Goal: Transaction & Acquisition: Purchase product/service

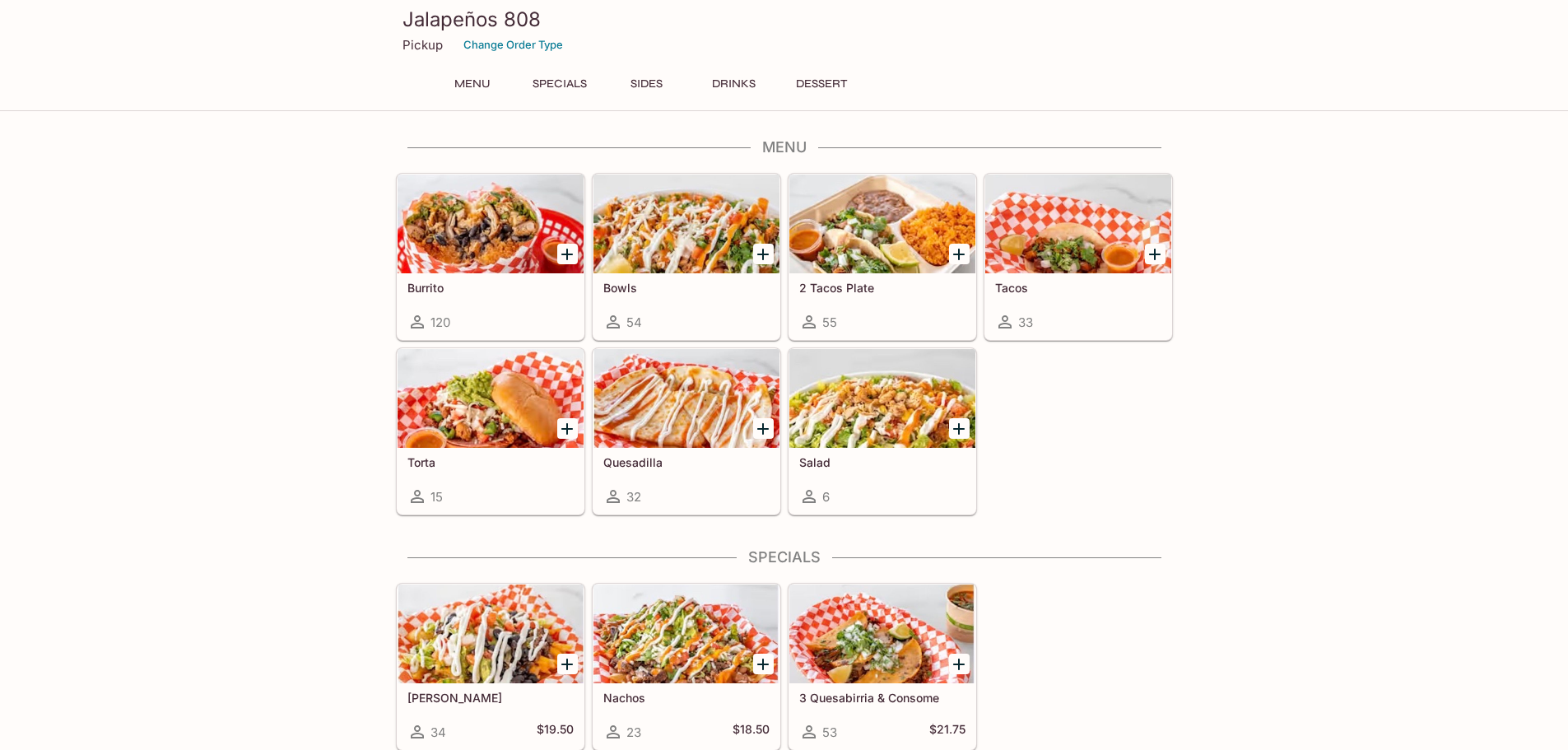
click at [870, 218] on div at bounding box center [882, 224] width 186 height 99
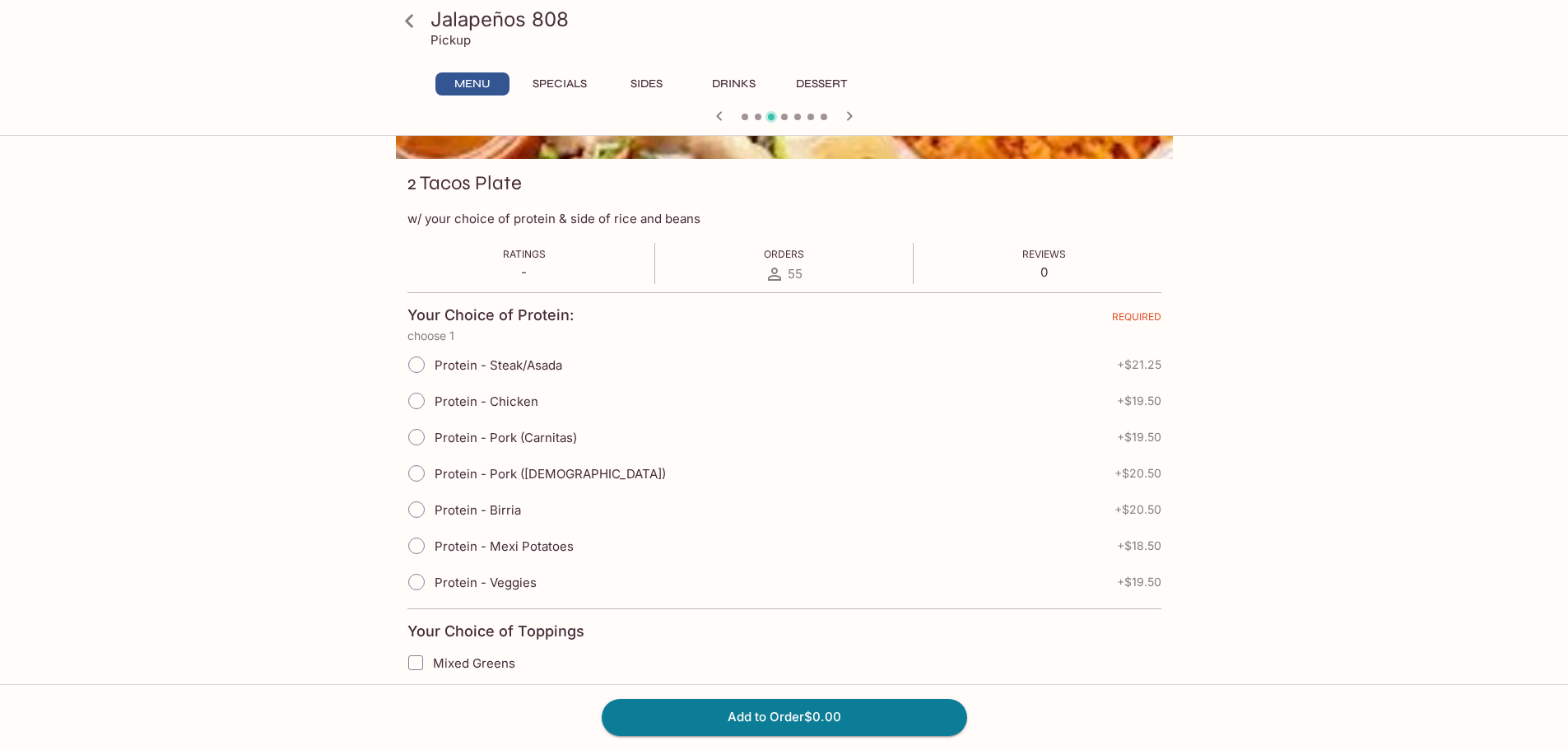
scroll to position [247, 0]
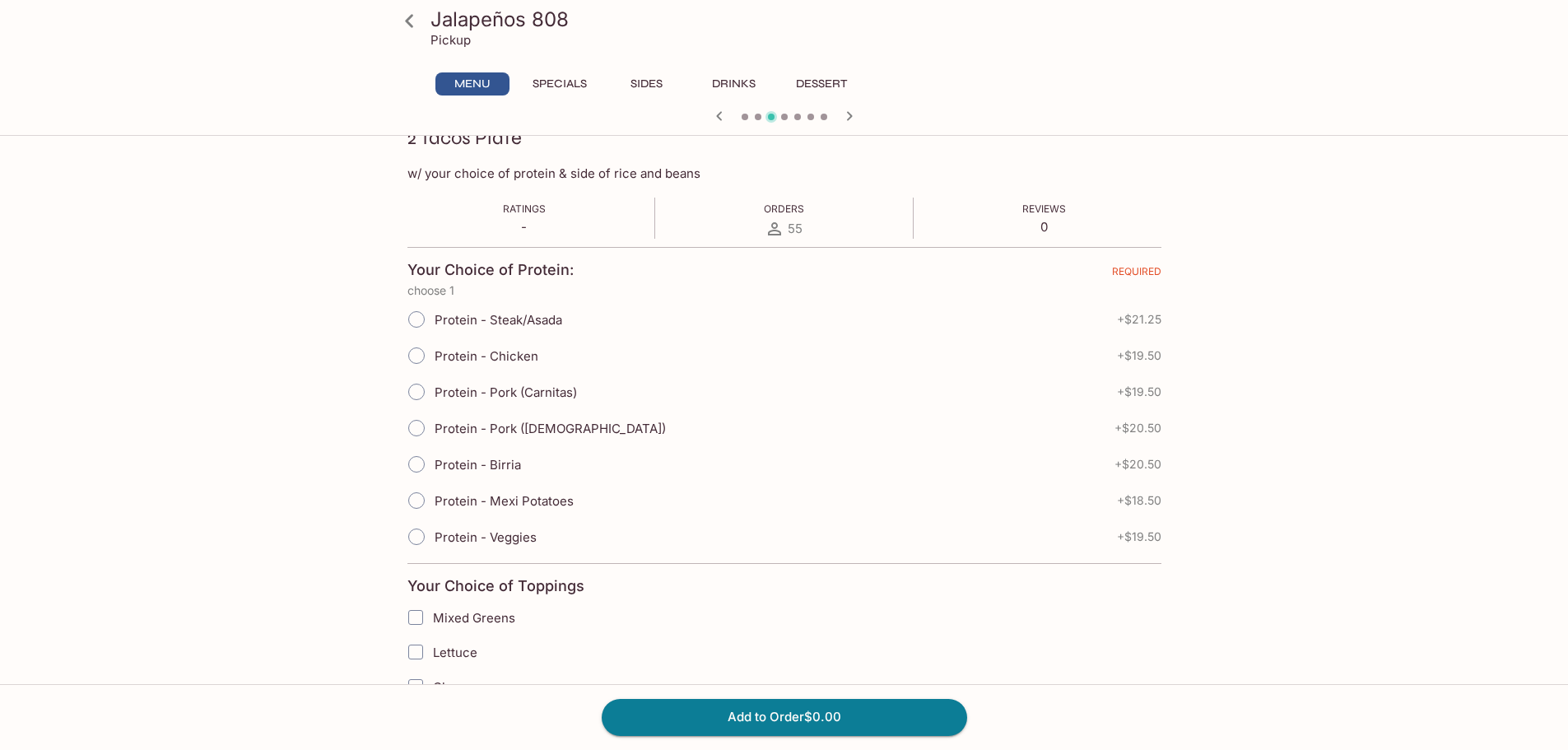
click at [413, 313] on input "Protein - Steak/Asada" at bounding box center [416, 319] width 35 height 35
radio input "true"
click at [415, 394] on input "Protein - Pork (Carnitas)" at bounding box center [416, 392] width 35 height 35
radio input "true"
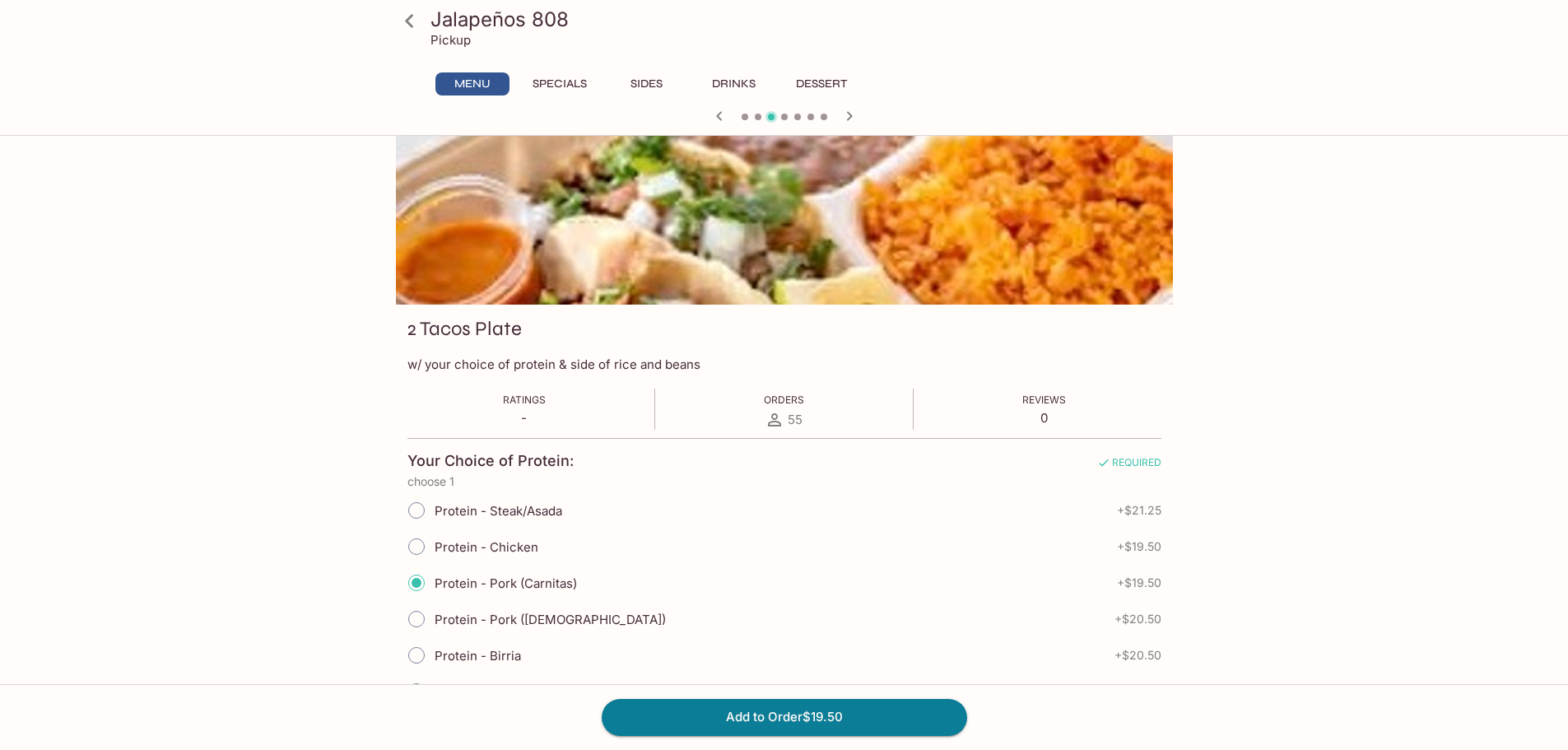
scroll to position [0, 0]
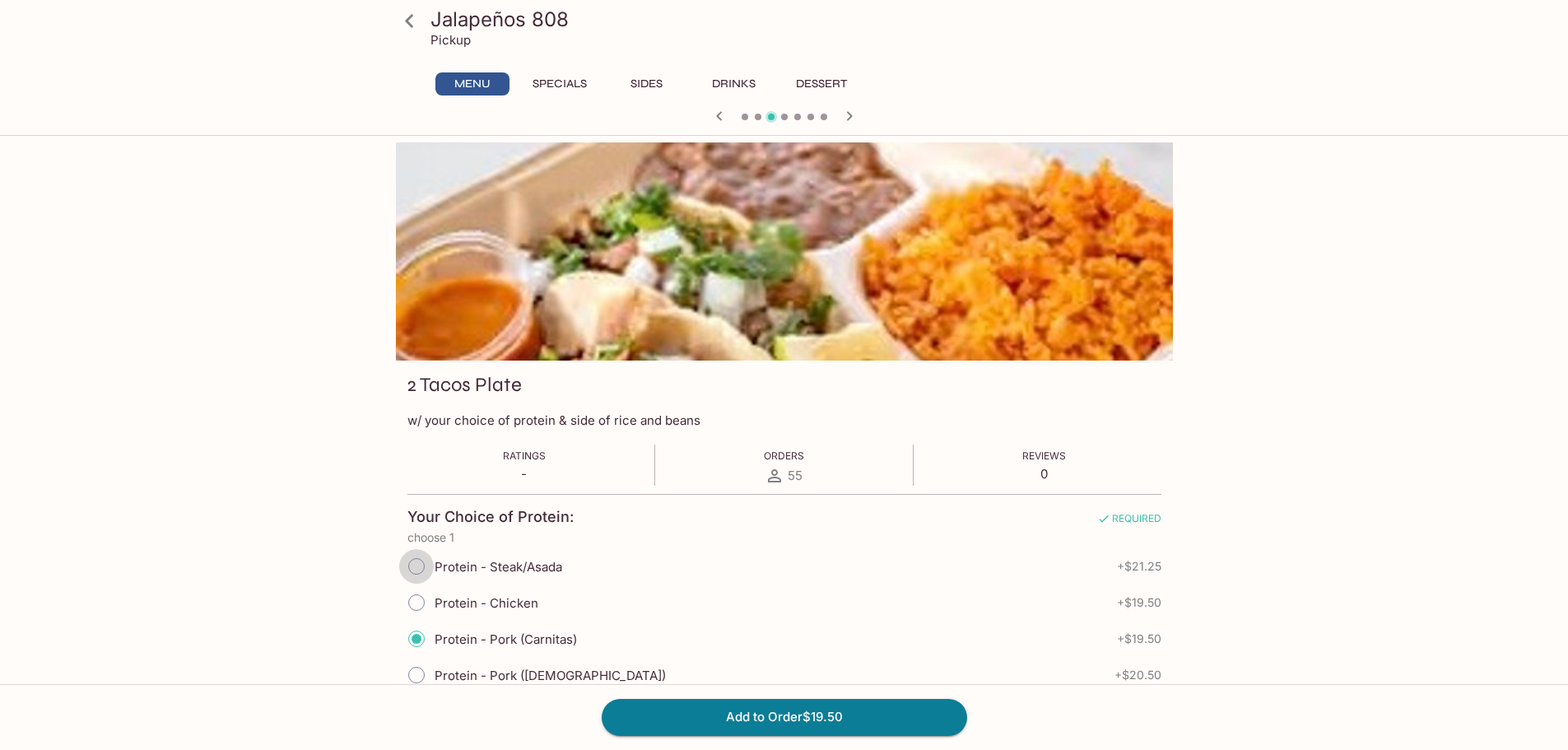
click at [417, 567] on input "Protein - Steak/Asada" at bounding box center [416, 566] width 35 height 35
radio input "true"
click at [407, 19] on icon at bounding box center [409, 20] width 9 height 13
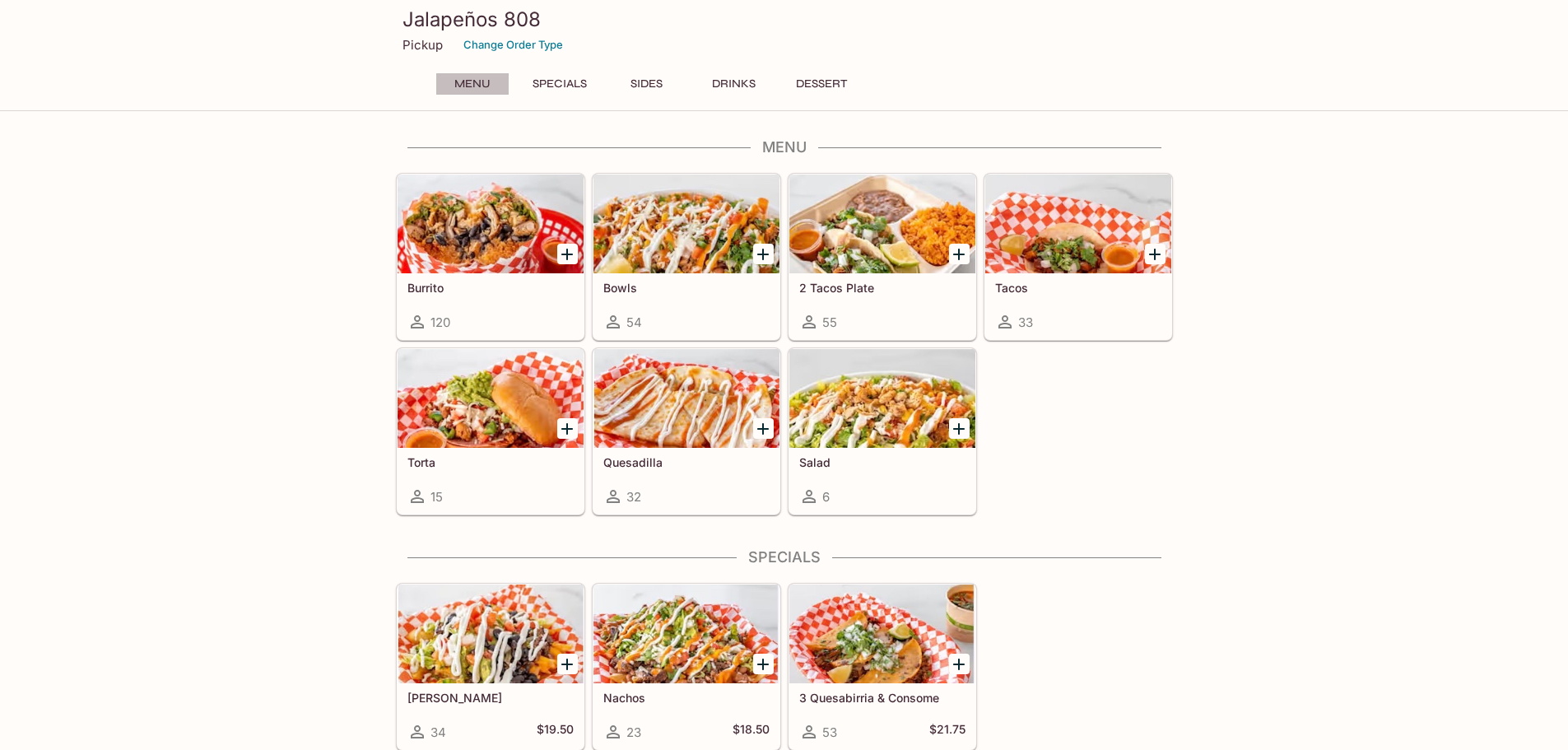
click at [467, 84] on button "Menu" at bounding box center [472, 84] width 74 height 23
